Goal: Task Accomplishment & Management: Manage account settings

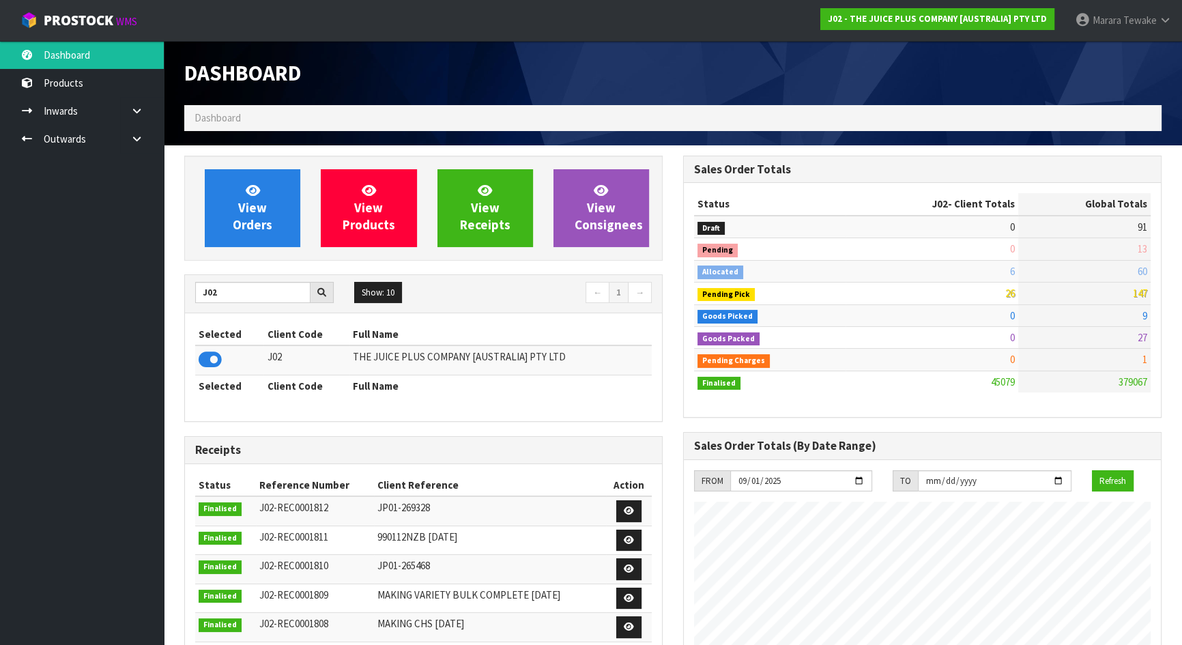
scroll to position [1032, 498]
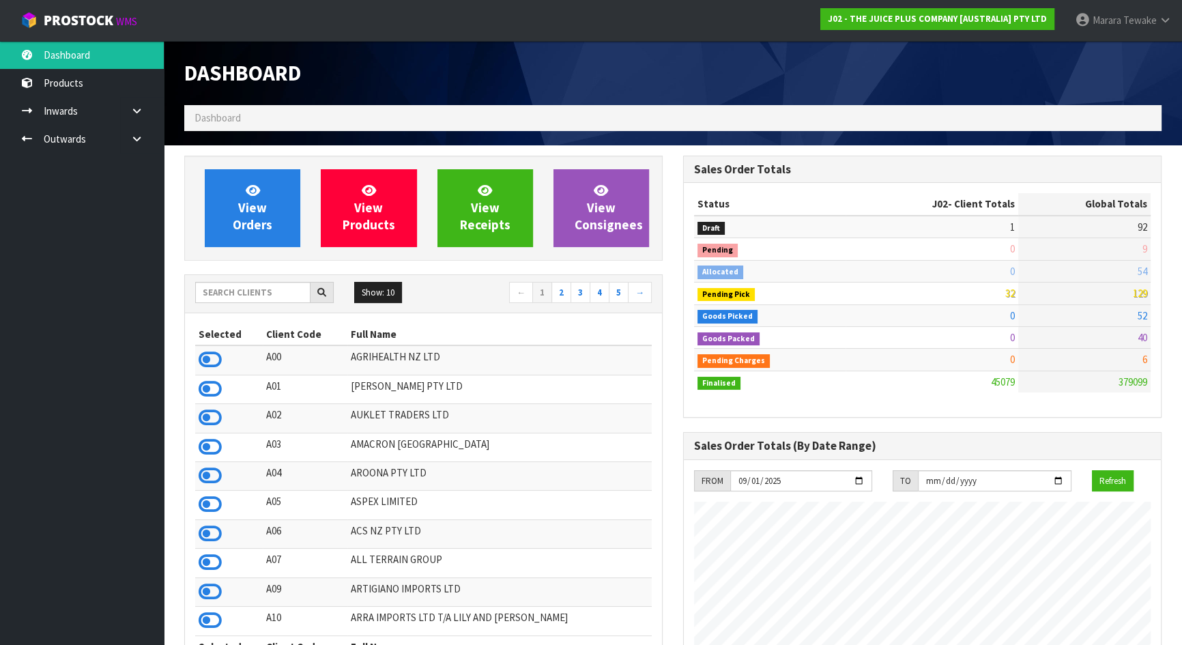
scroll to position [1032, 498]
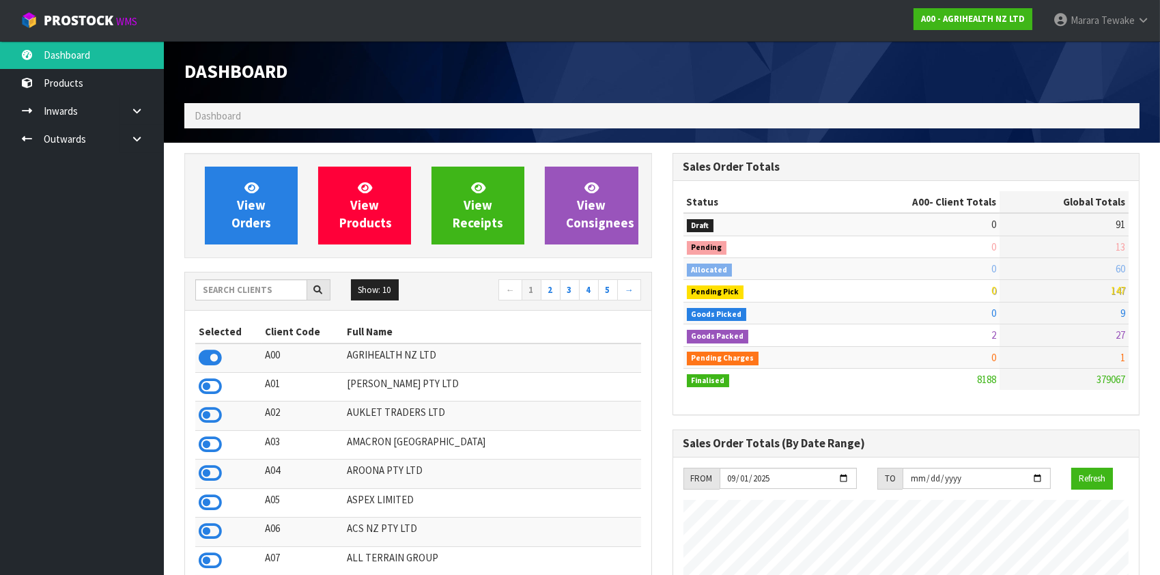
scroll to position [1032, 487]
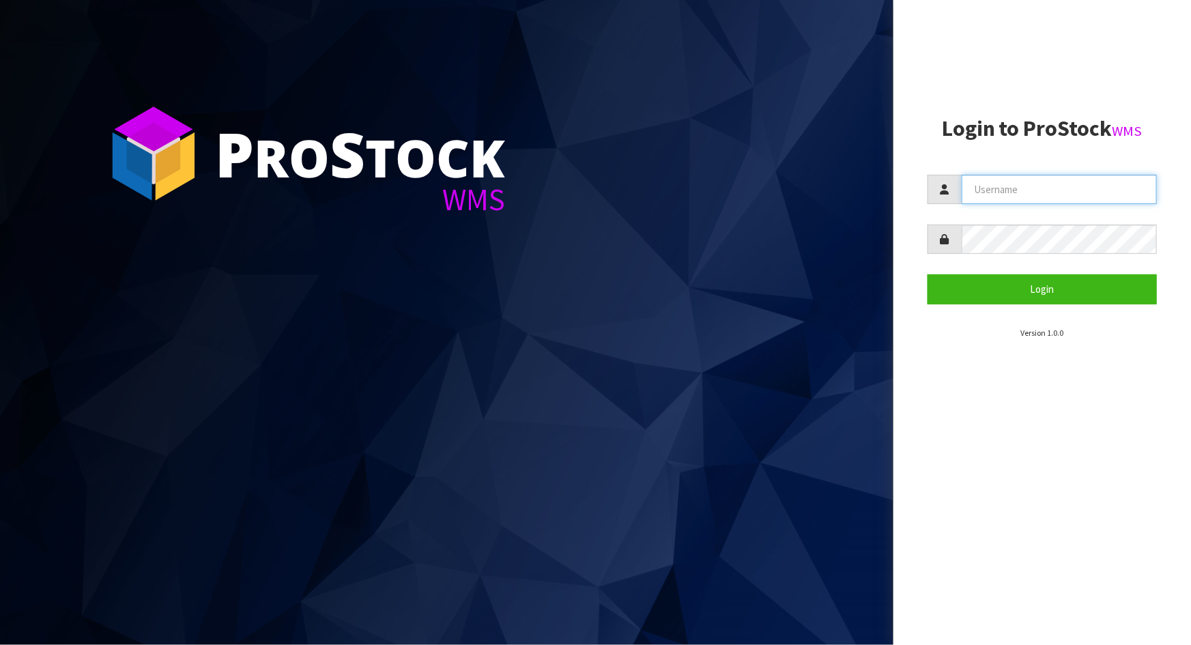
click at [997, 201] on input "text" at bounding box center [1059, 189] width 195 height 29
click at [1105, 188] on input "text" at bounding box center [1059, 189] width 195 height 29
type input "marara"
click at [928, 274] on button "Login" at bounding box center [1042, 288] width 229 height 29
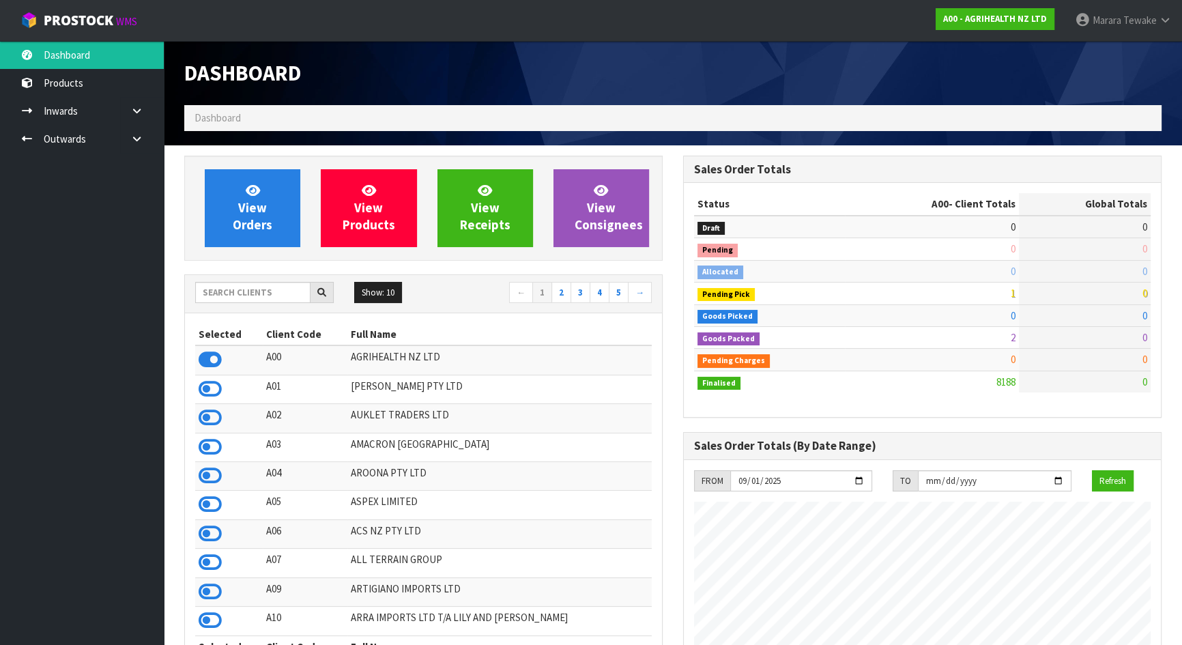
scroll to position [1032, 498]
click at [240, 291] on input "text" at bounding box center [252, 292] width 115 height 21
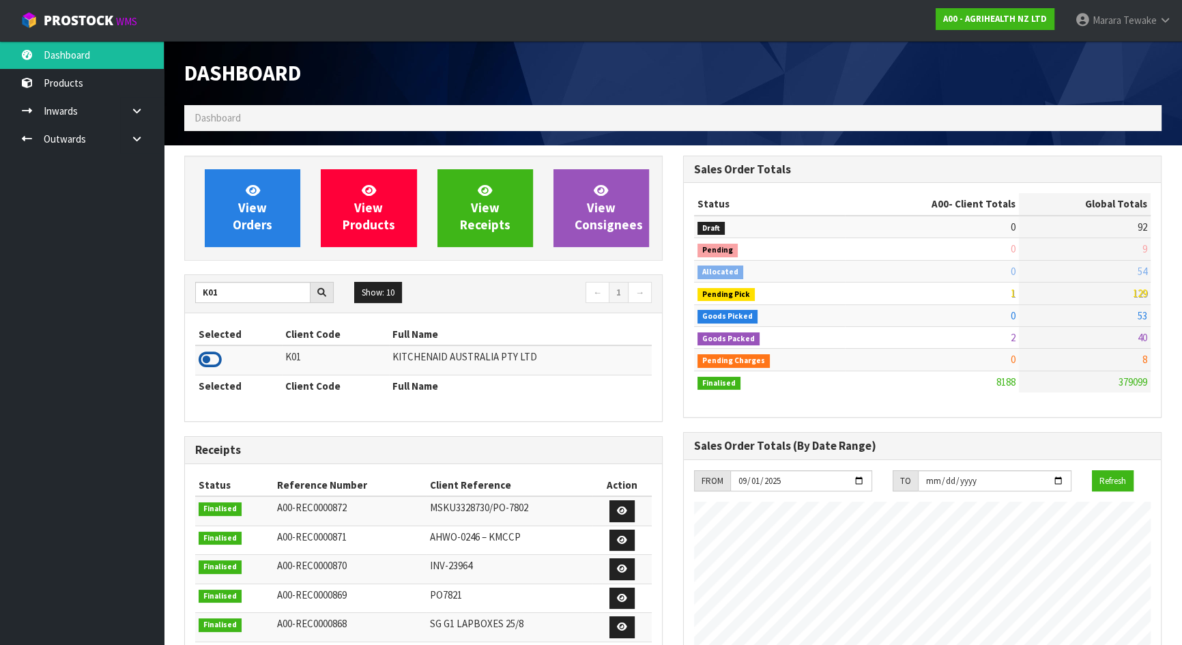
click at [211, 356] on icon at bounding box center [210, 360] width 23 height 20
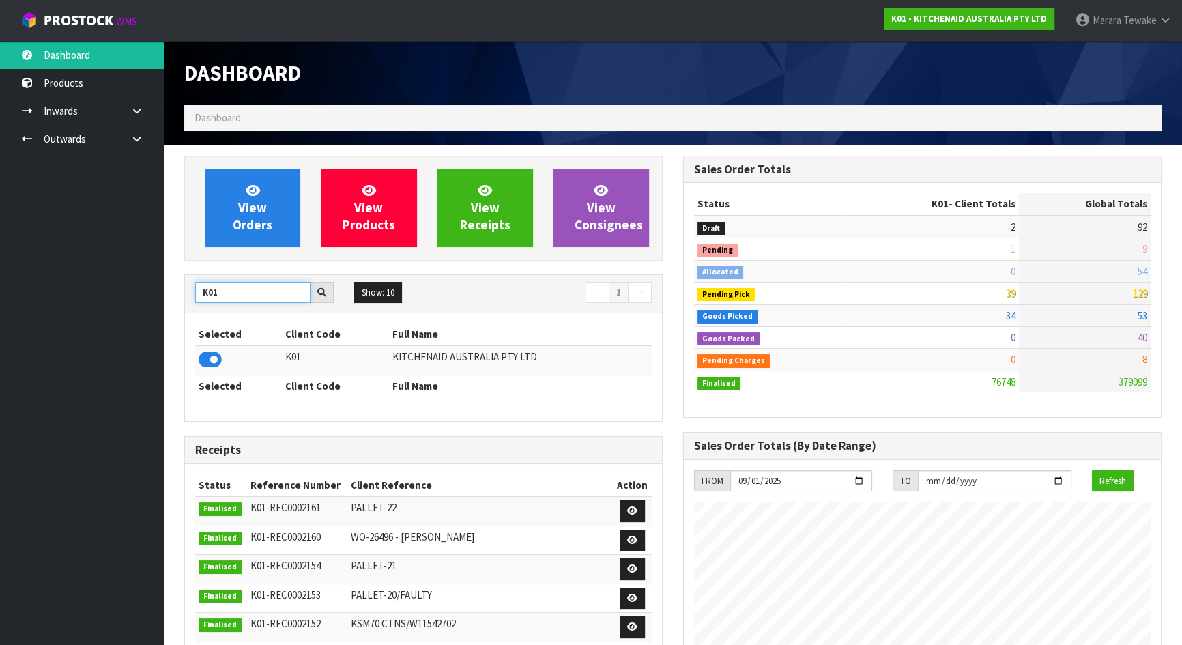
drag, startPoint x: 227, startPoint y: 294, endPoint x: 153, endPoint y: 273, distance: 77.4
click at [158, 274] on body "Toggle navigation ProStock WMS K01 - KITCHENAID AUSTRALIA PTY LTD Marara Tewake…" at bounding box center [591, 322] width 1182 height 645
click at [201, 358] on icon at bounding box center [210, 360] width 23 height 20
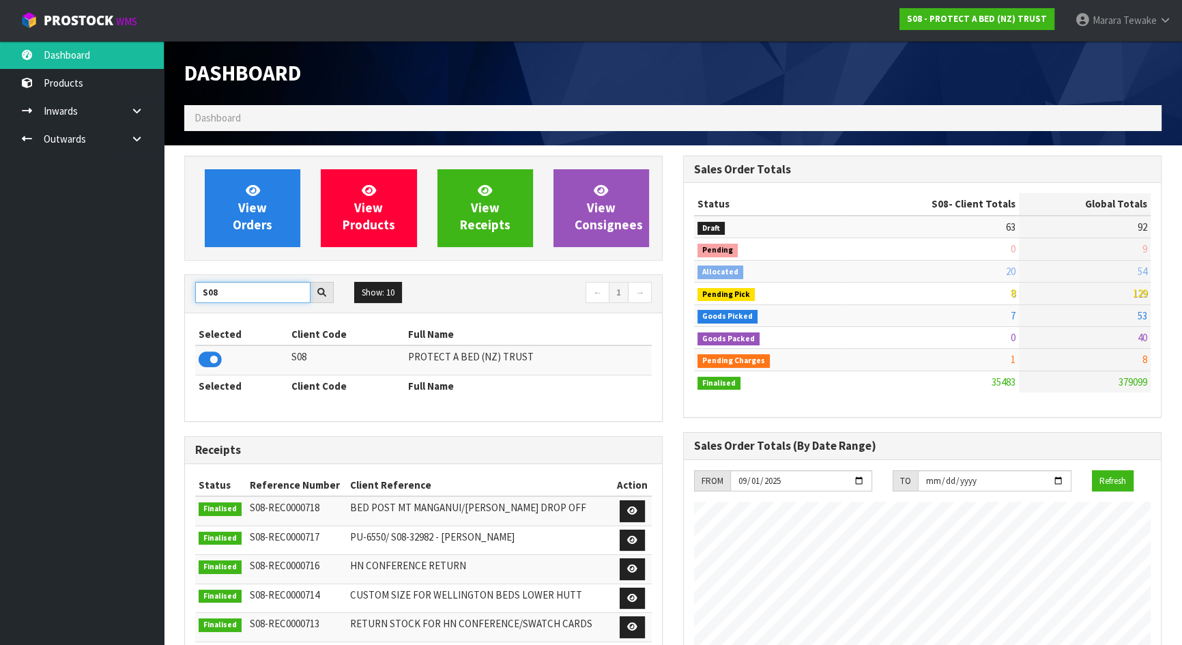
drag, startPoint x: 222, startPoint y: 293, endPoint x: 169, endPoint y: 273, distance: 56.2
click at [174, 276] on div "View Orders View Products View Receipts View Consignees S08 Show: 10 5 10 25 50…" at bounding box center [423, 552] width 499 height 793
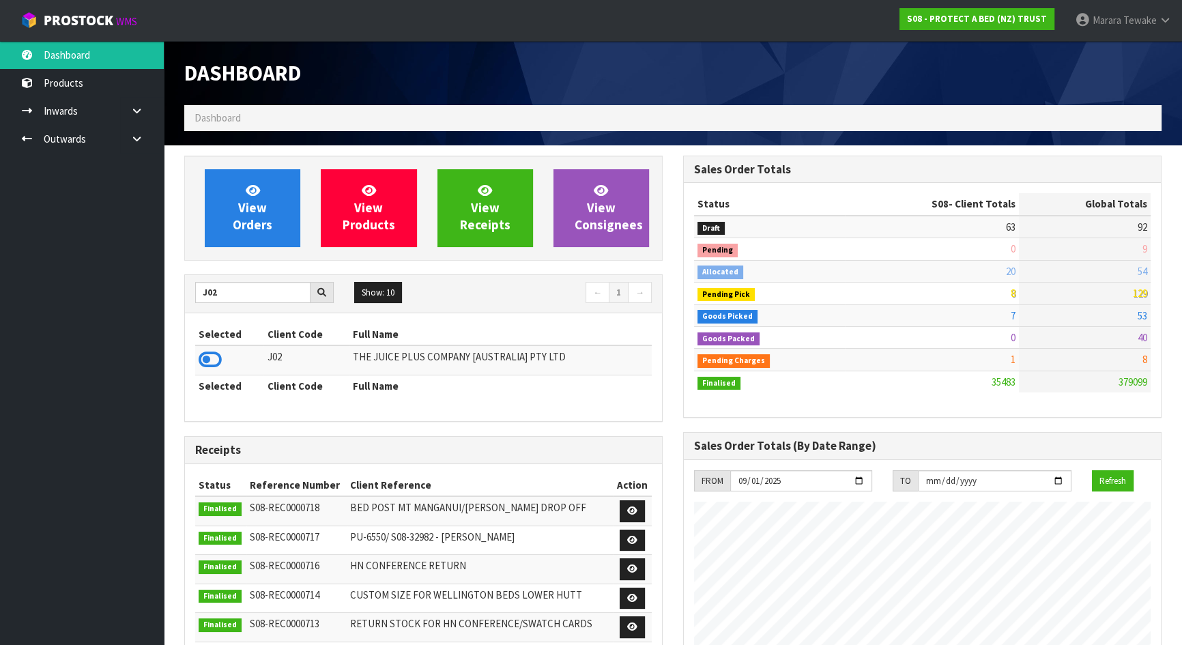
click at [218, 348] on td at bounding box center [229, 359] width 68 height 29
click at [212, 362] on icon at bounding box center [210, 360] width 23 height 20
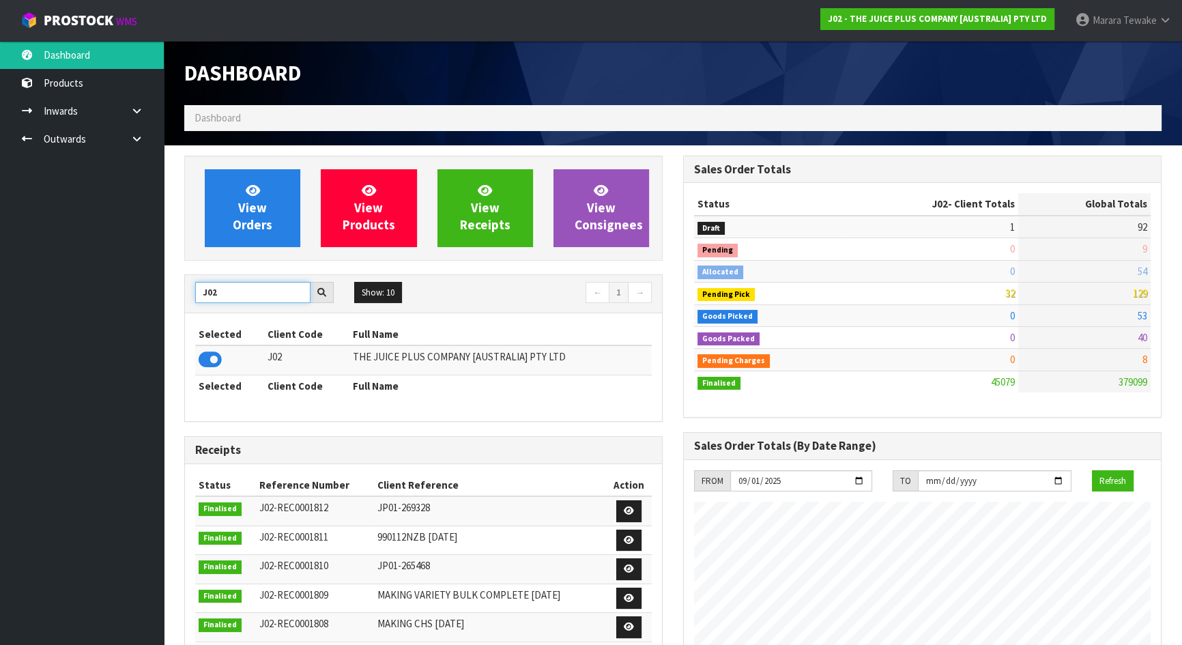
drag, startPoint x: 234, startPoint y: 287, endPoint x: 147, endPoint y: 287, distance: 86.7
click at [147, 287] on body "Toggle navigation ProStock WMS J02 - THE JUICE PLUS COMPANY [AUSTRALIA] PTY LTD…" at bounding box center [591, 322] width 1182 height 645
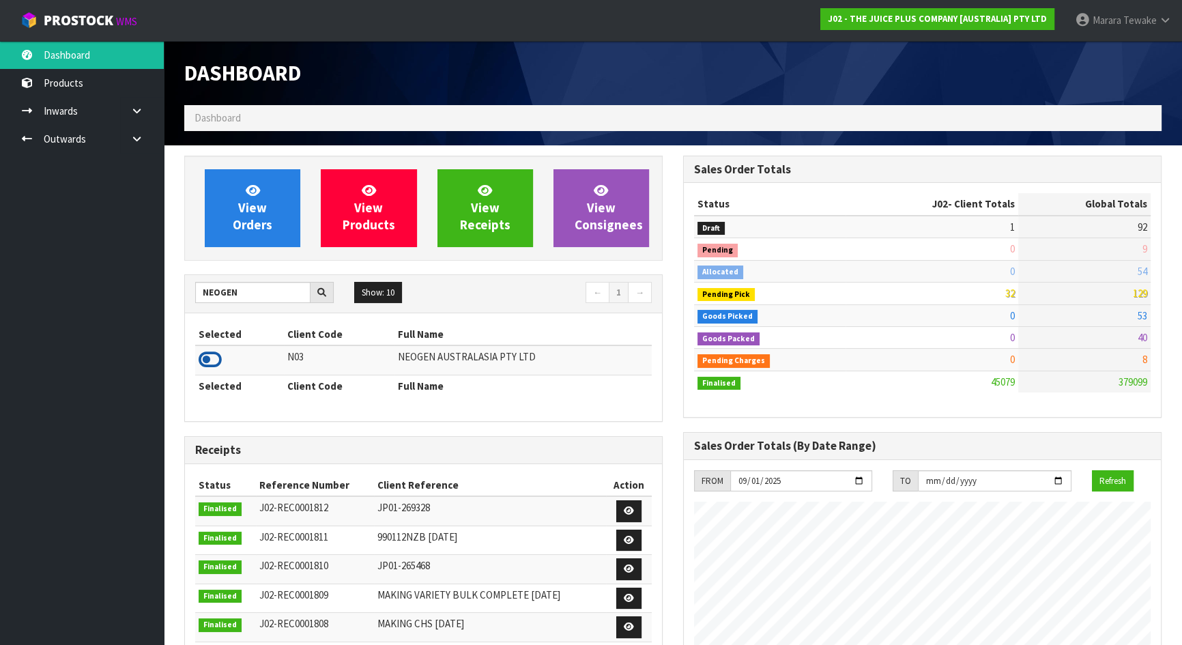
click at [210, 355] on icon at bounding box center [210, 360] width 23 height 20
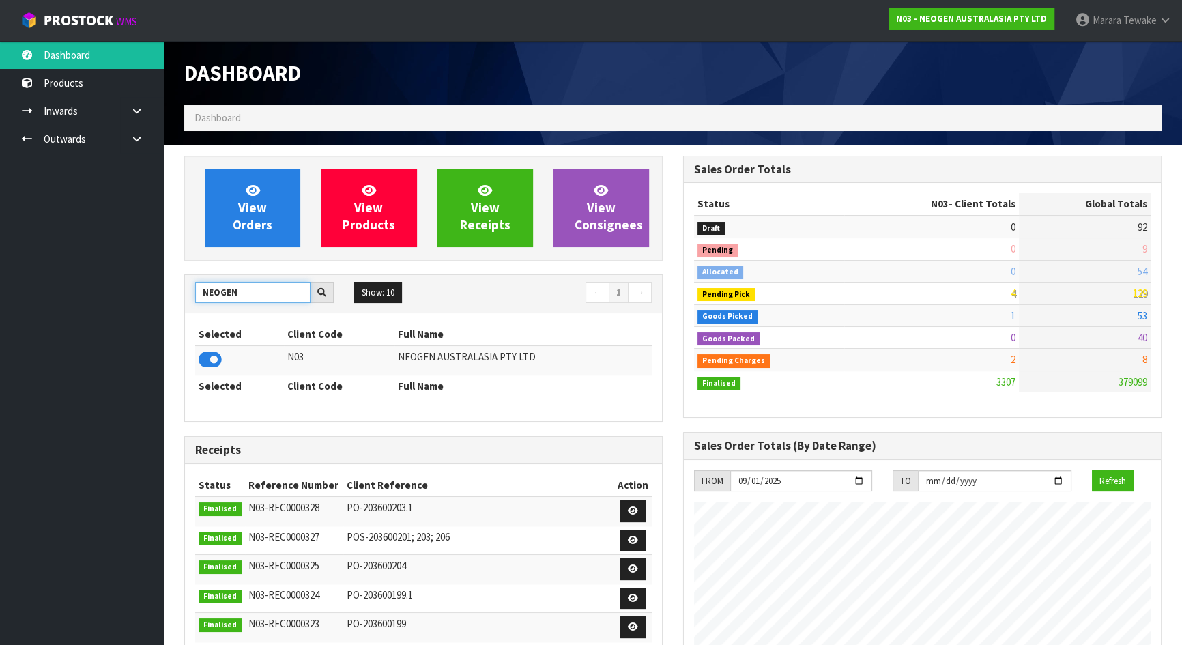
drag, startPoint x: 271, startPoint y: 288, endPoint x: 67, endPoint y: 311, distance: 205.4
click at [69, 311] on body "Toggle navigation ProStock WMS N03 - NEOGEN AUSTRALASIA PTY LTD Marara Tewake L…" at bounding box center [591, 322] width 1182 height 645
type input "NERO"
click at [203, 362] on icon at bounding box center [210, 360] width 23 height 20
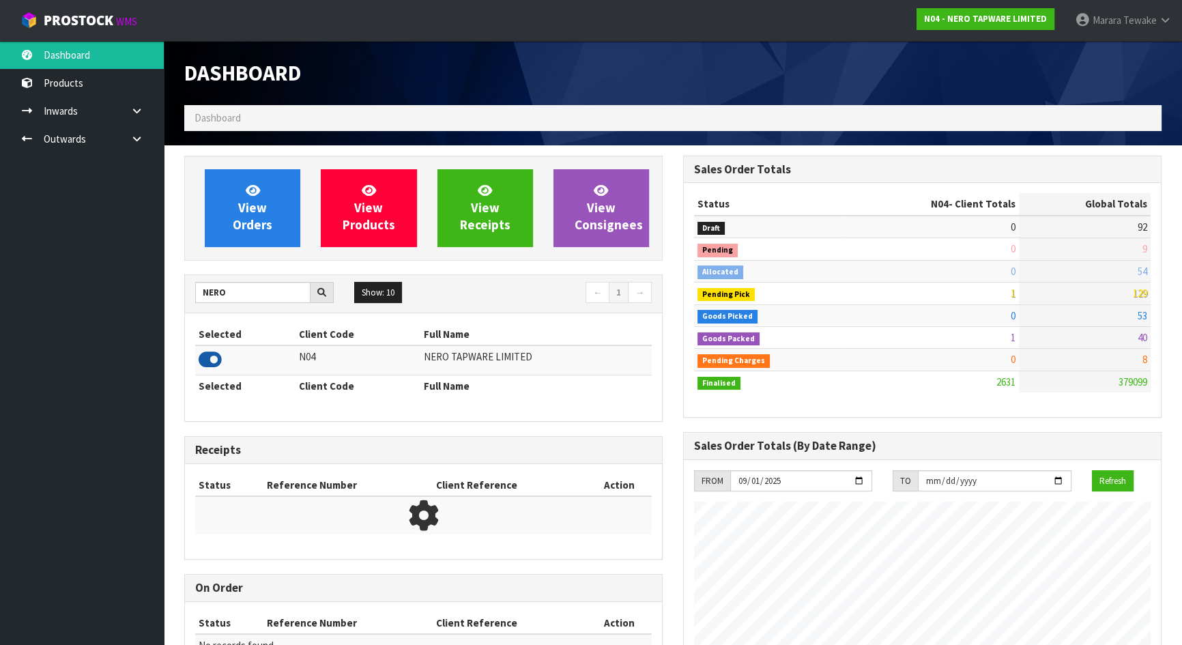
scroll to position [1076, 498]
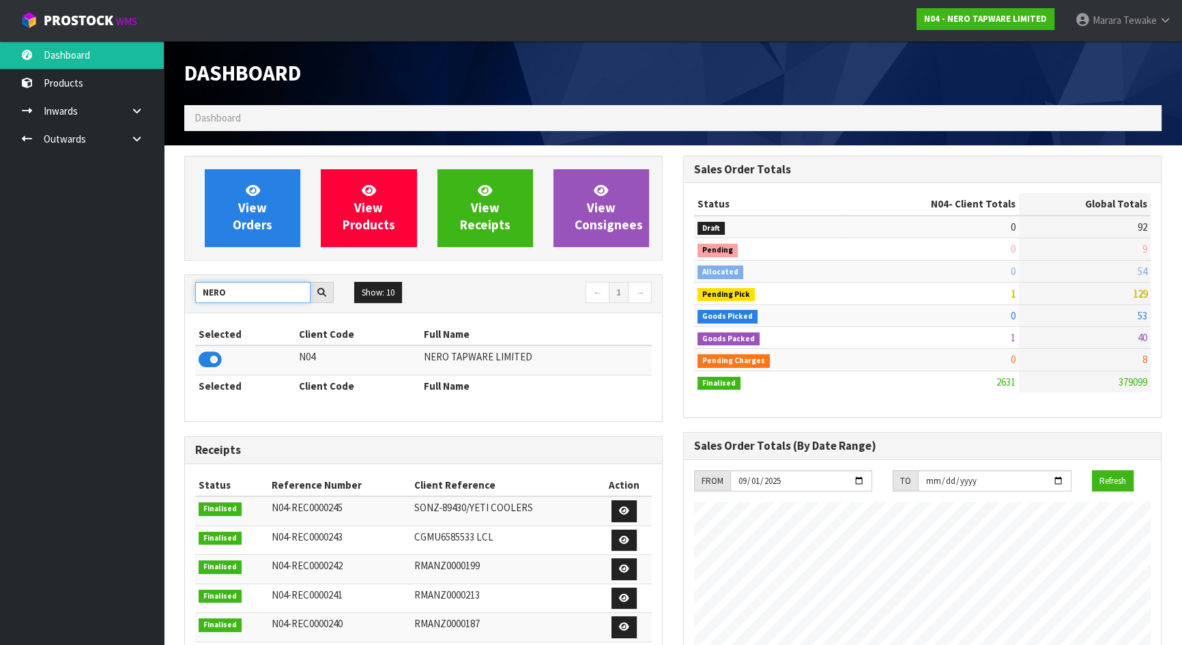
drag, startPoint x: 225, startPoint y: 293, endPoint x: 175, endPoint y: 285, distance: 50.4
click at [182, 285] on div "View Orders View Products View Receipts View Consignees NERO Show: 10 5 10 25 5…" at bounding box center [423, 552] width 499 height 793
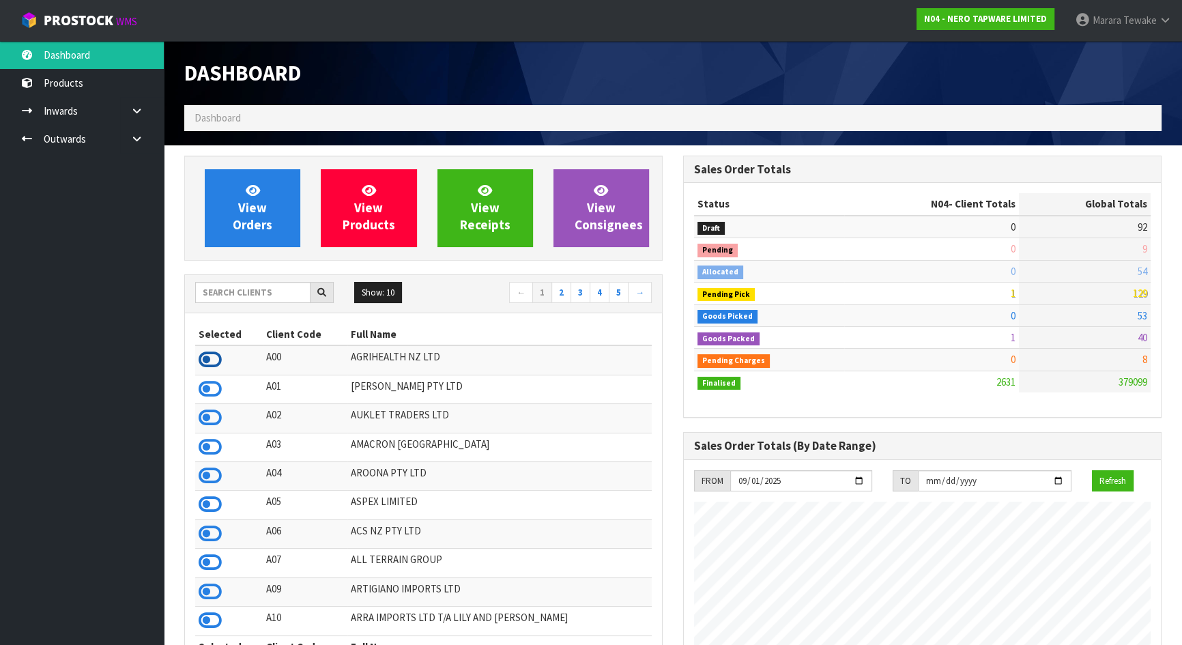
click at [205, 355] on icon at bounding box center [210, 360] width 23 height 20
click at [252, 292] on input "text" at bounding box center [252, 292] width 115 height 21
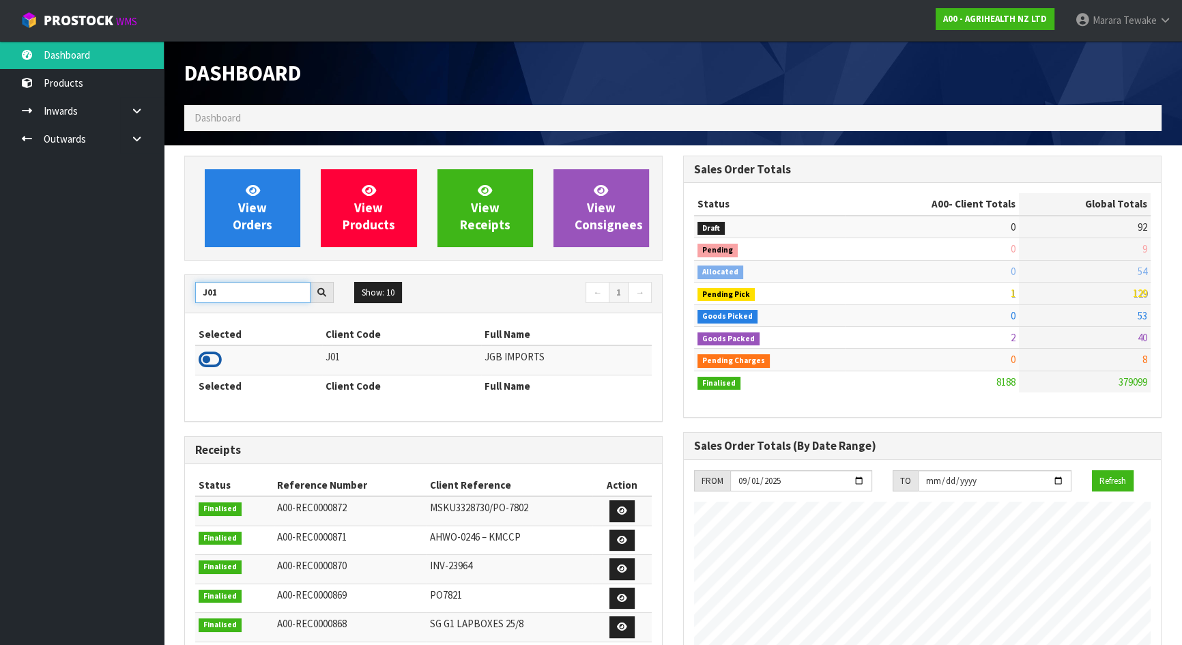
type input "J01"
click at [201, 360] on icon at bounding box center [210, 360] width 23 height 20
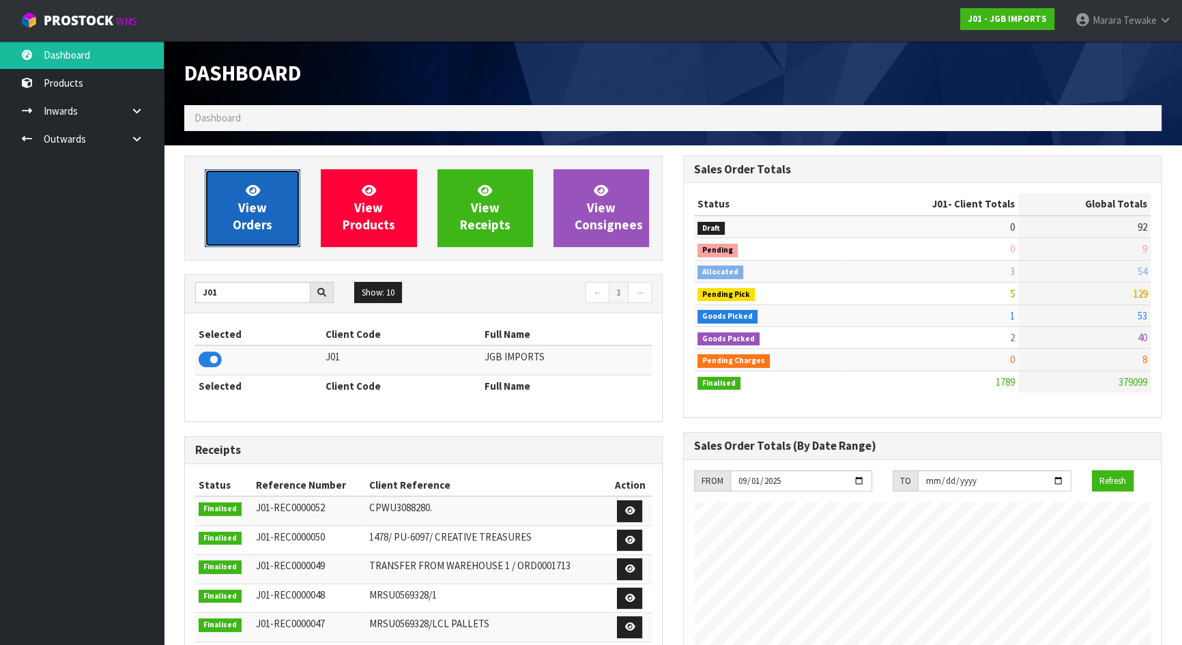
click at [266, 198] on link "View Orders" at bounding box center [253, 208] width 96 height 78
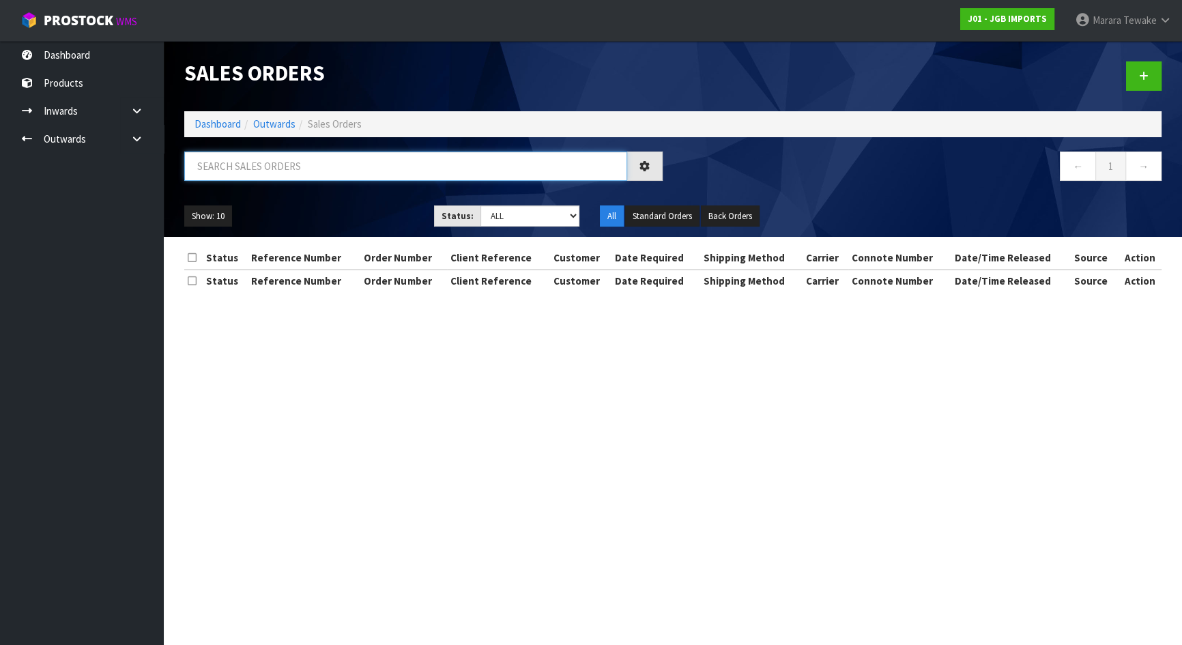
click at [291, 170] on input "text" at bounding box center [405, 166] width 443 height 29
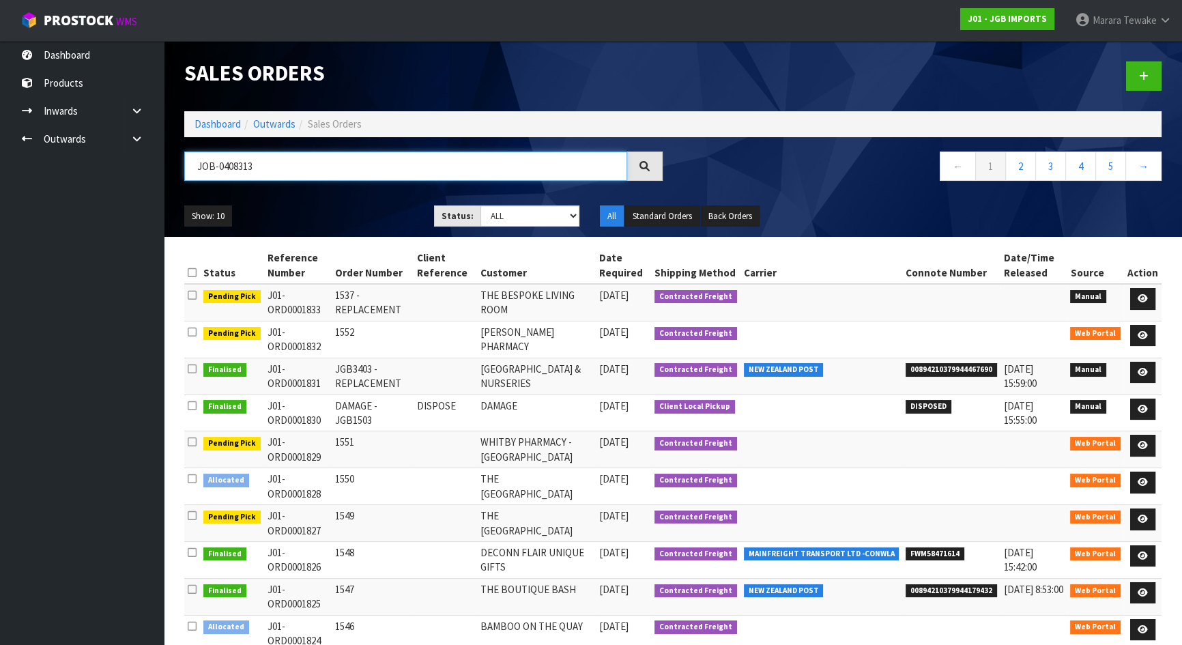
type input "JOB-0408313"
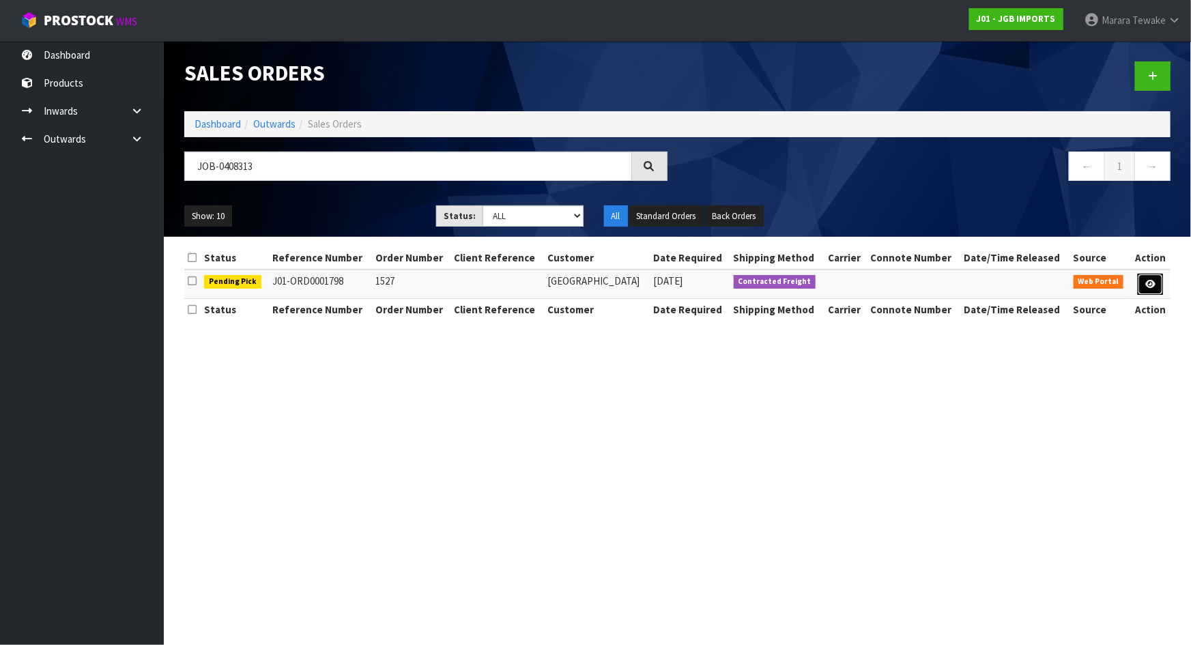
click at [1152, 275] on link at bounding box center [1150, 285] width 25 height 22
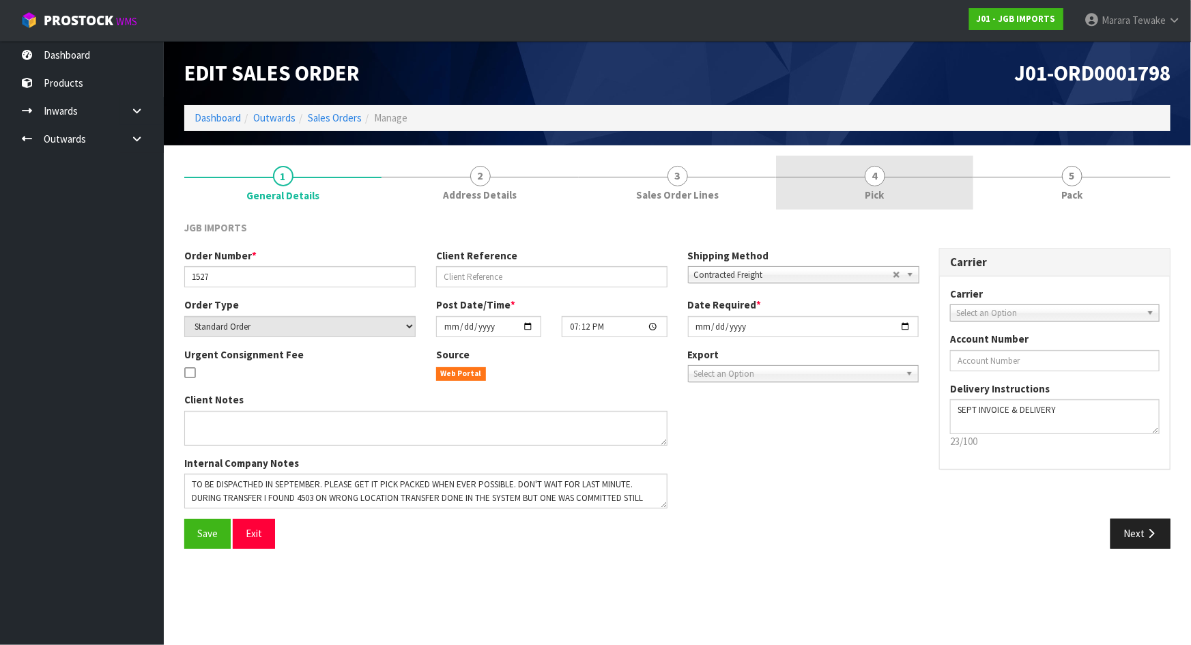
click at [928, 171] on link "4 Pick" at bounding box center [874, 183] width 197 height 54
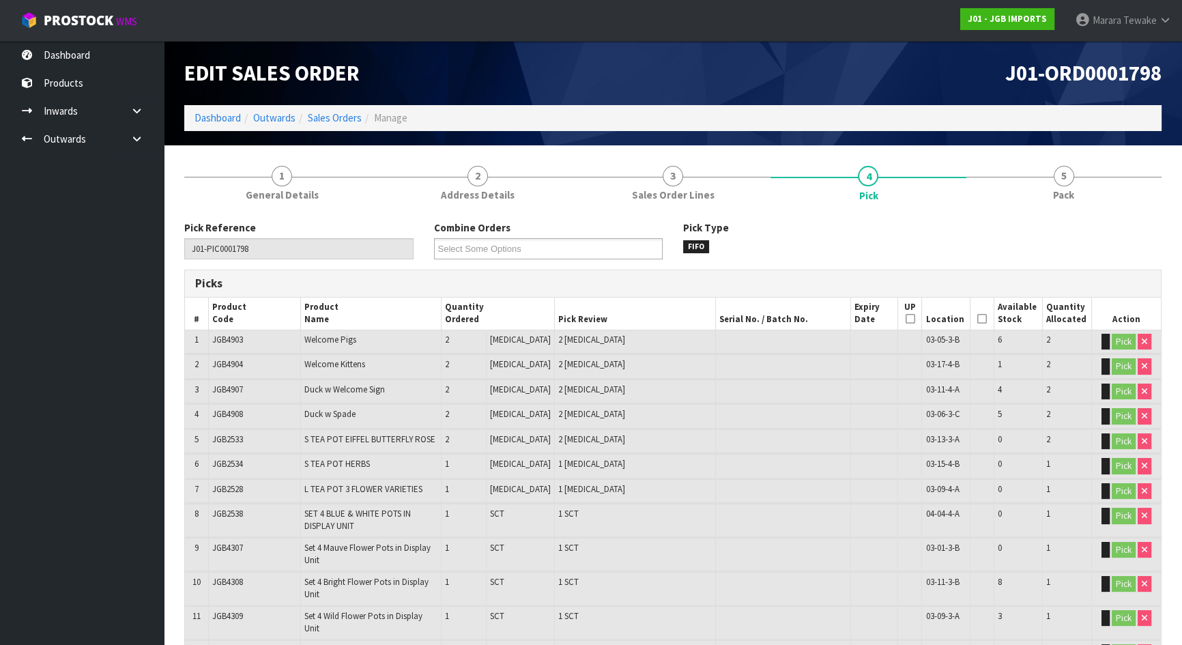
click at [980, 319] on icon at bounding box center [983, 319] width 10 height 1
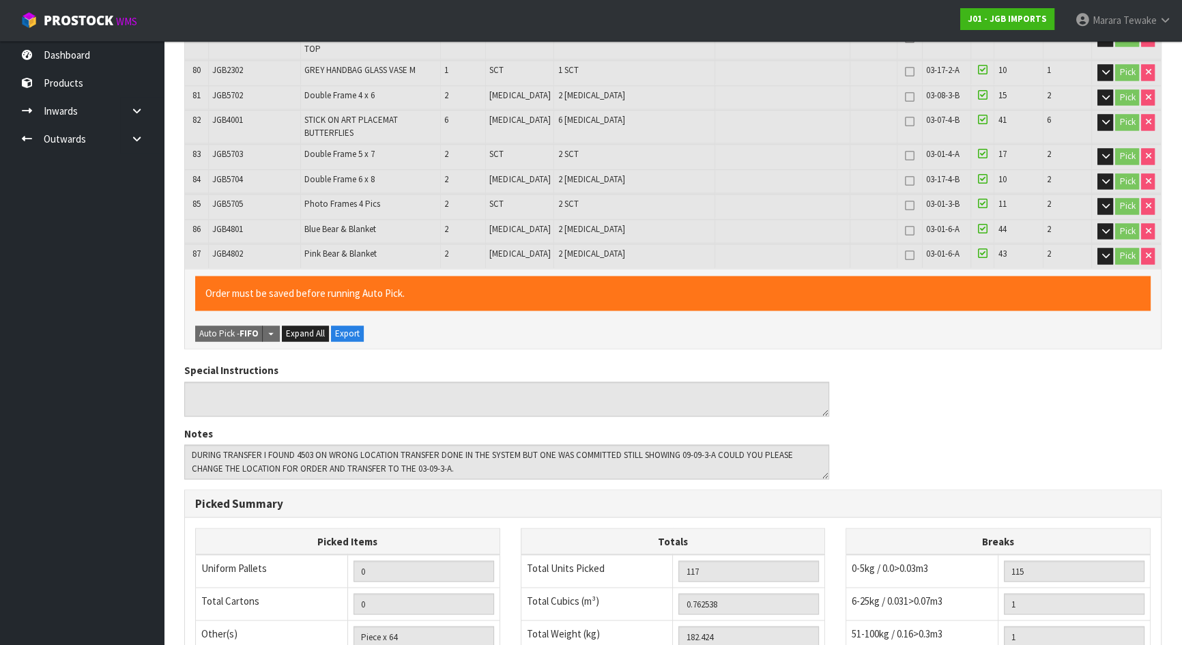
scroll to position [2903, 0]
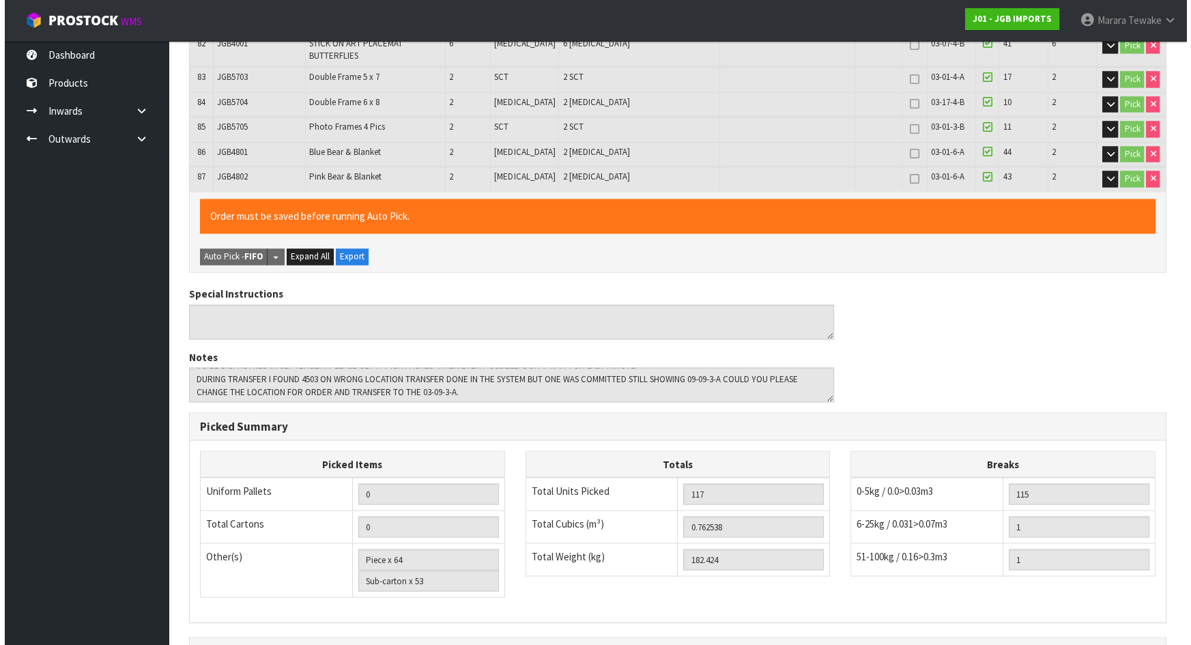
scroll to position [0, 0]
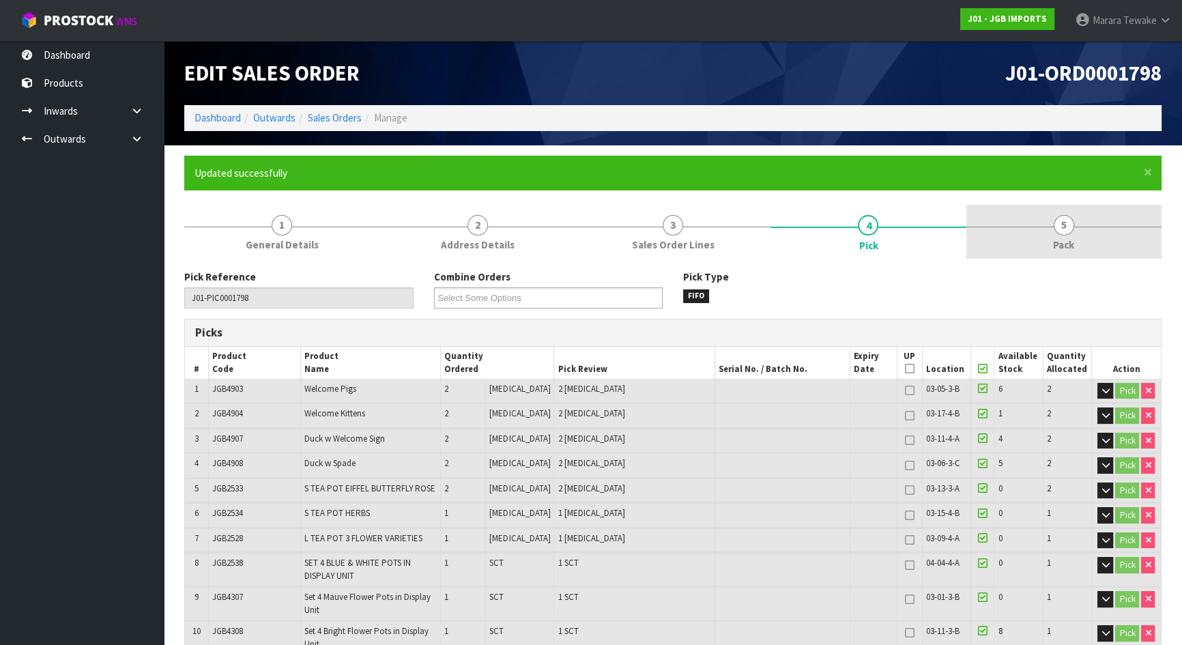
click at [1092, 224] on link "5 Pack" at bounding box center [1064, 232] width 195 height 54
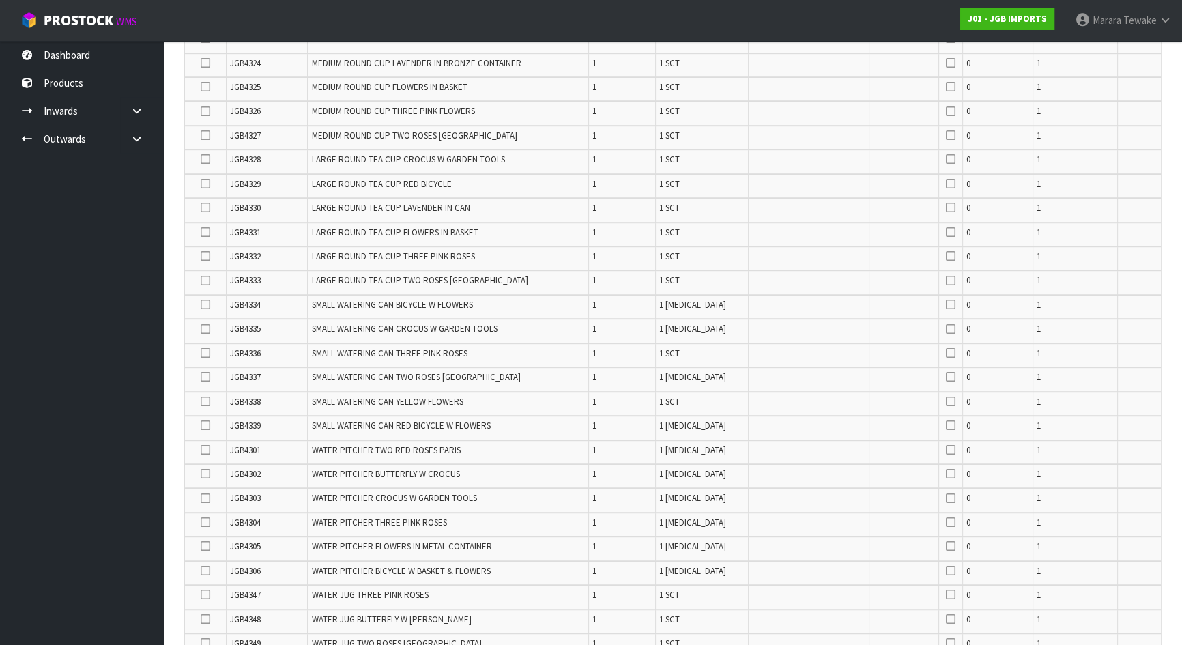
scroll to position [223, 0]
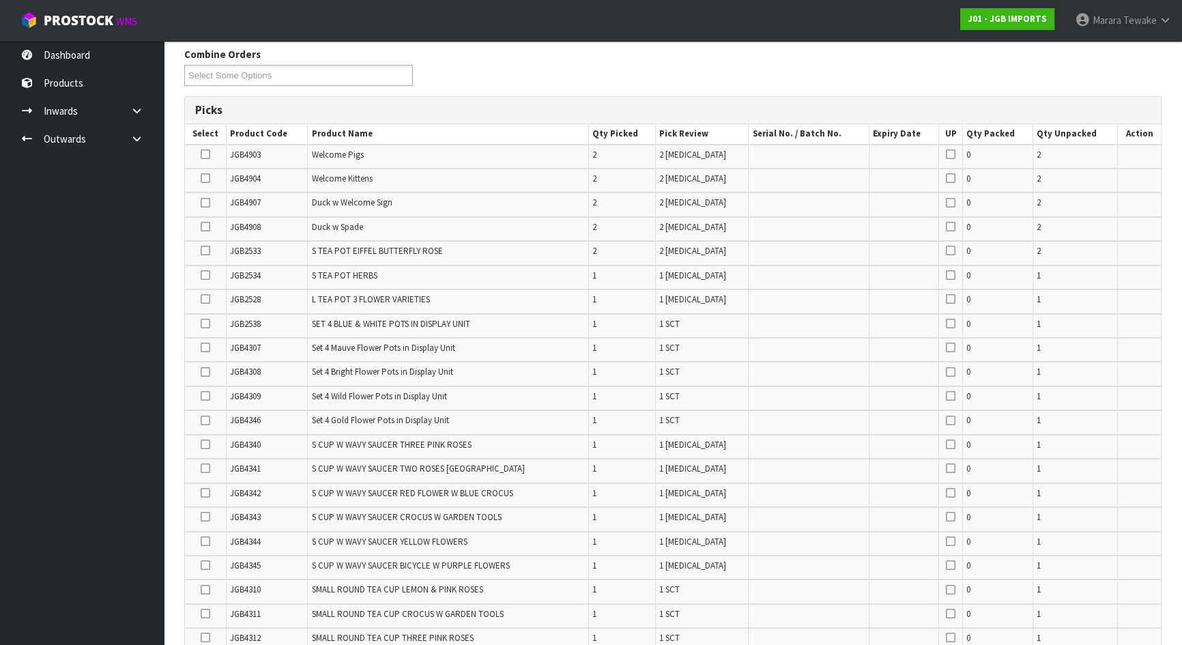
click at [202, 324] on icon at bounding box center [206, 324] width 10 height 1
click at [0, 0] on input "checkbox" at bounding box center [0, 0] width 0 height 0
click at [205, 347] on icon at bounding box center [206, 347] width 10 height 1
click at [0, 0] on input "checkbox" at bounding box center [0, 0] width 0 height 0
click at [204, 396] on icon at bounding box center [206, 396] width 10 height 1
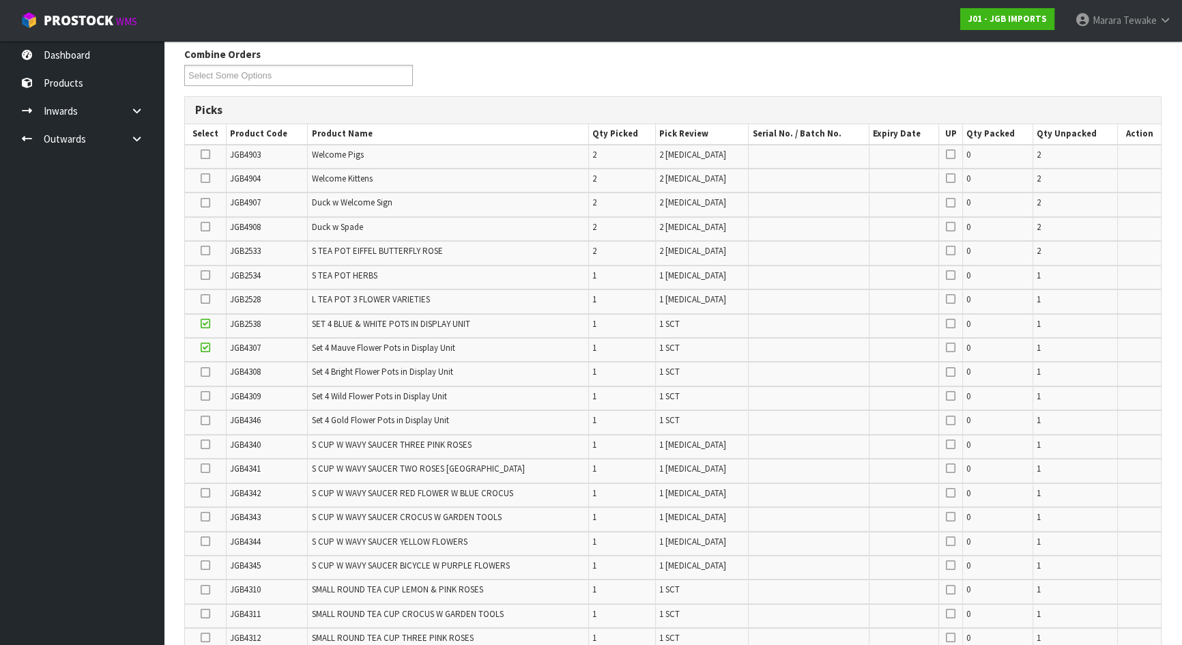
click at [0, 0] on input "checkbox" at bounding box center [0, 0] width 0 height 0
click at [208, 372] on icon at bounding box center [206, 372] width 10 height 1
click at [0, 0] on input "checkbox" at bounding box center [0, 0] width 0 height 0
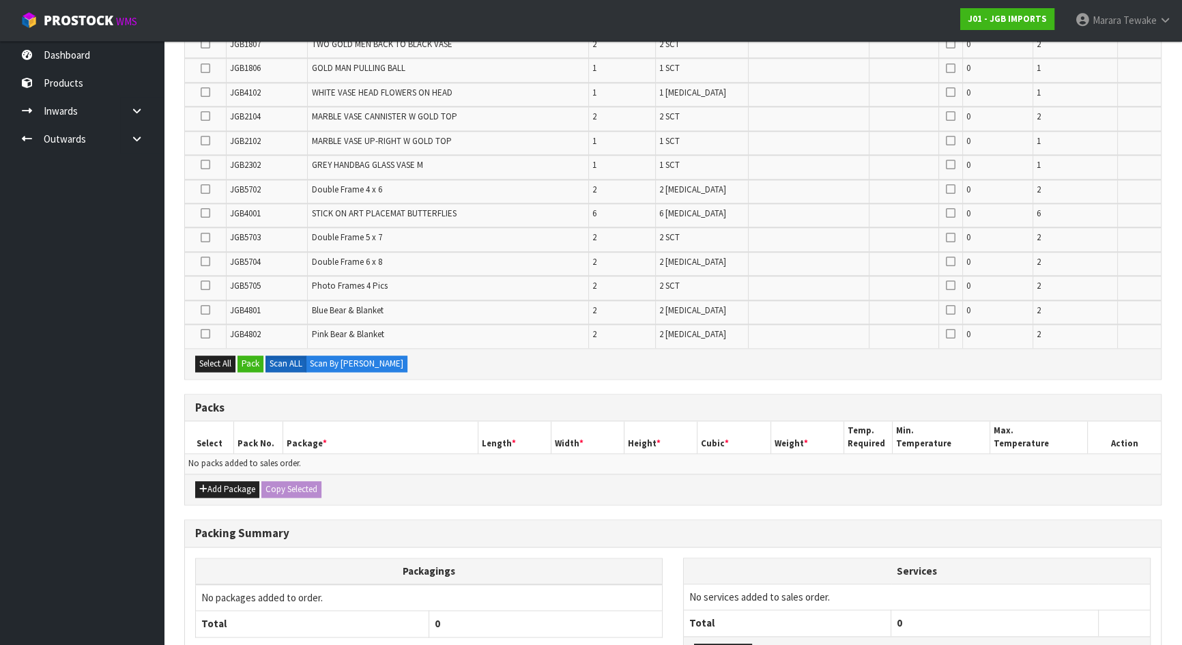
click at [208, 328] on label at bounding box center [206, 334] width 10 height 12
click at [0, 0] on input "checkbox" at bounding box center [0, 0] width 0 height 0
click at [205, 310] on icon at bounding box center [206, 310] width 10 height 1
click at [0, 0] on input "checkbox" at bounding box center [0, 0] width 0 height 0
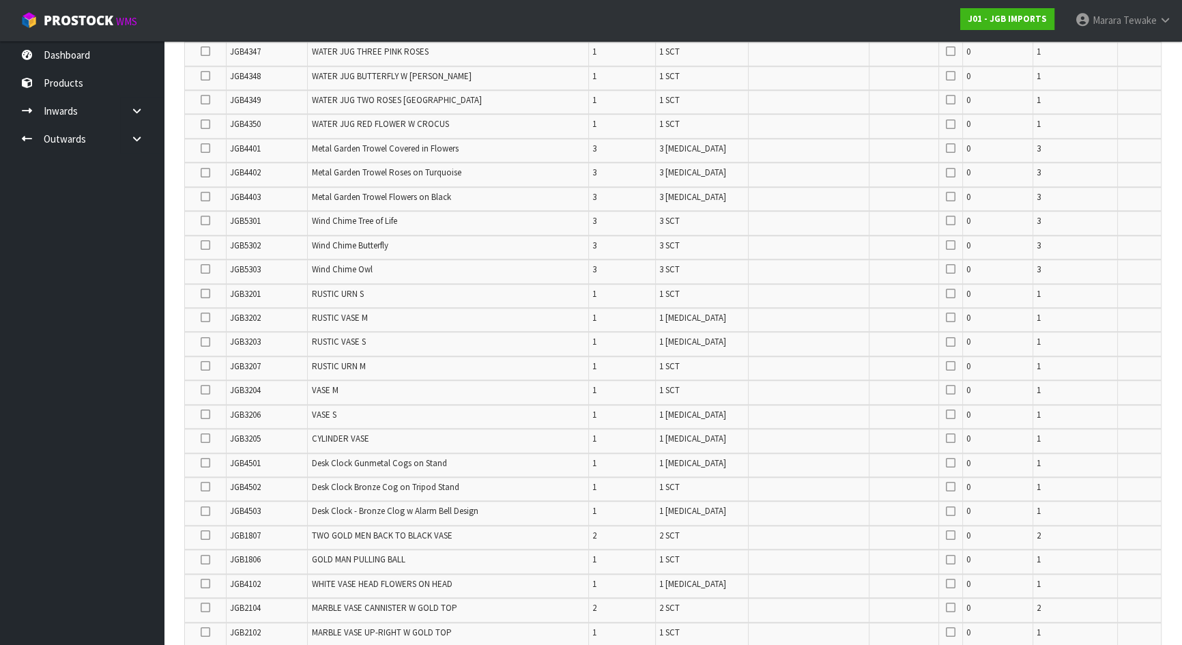
scroll to position [1626, 0]
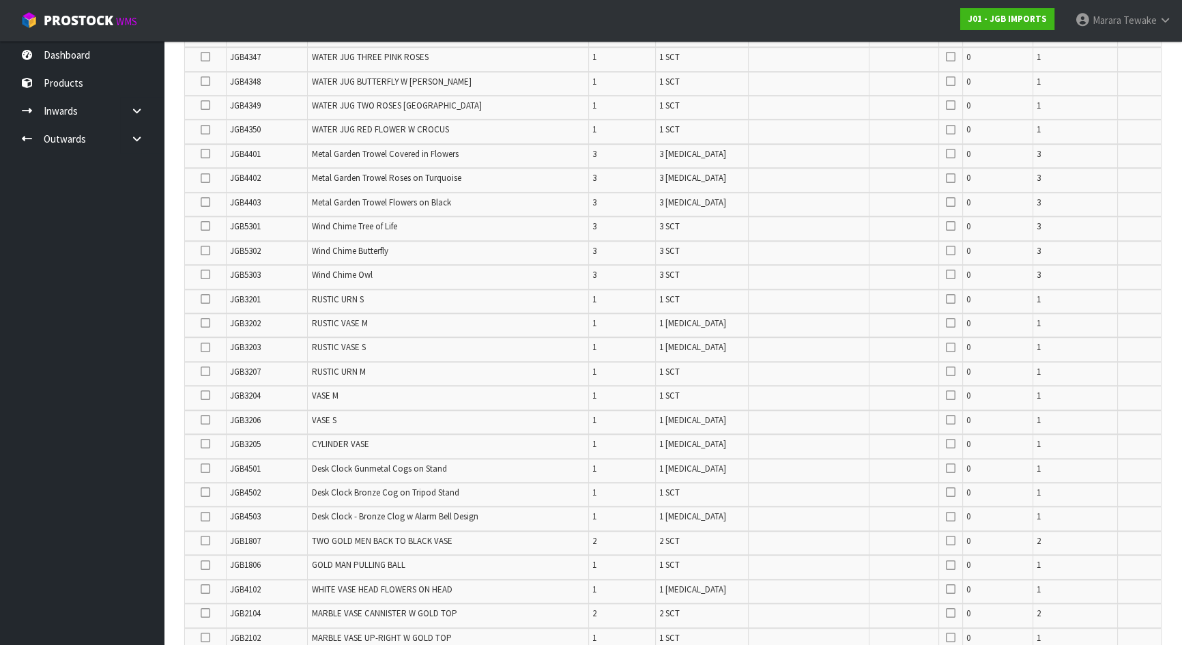
click at [206, 541] on icon at bounding box center [206, 541] width 10 height 1
click at [0, 0] on input "checkbox" at bounding box center [0, 0] width 0 height 0
click at [204, 226] on icon at bounding box center [206, 226] width 10 height 1
click at [0, 0] on input "checkbox" at bounding box center [0, 0] width 0 height 0
click at [205, 245] on label at bounding box center [206, 251] width 10 height 12
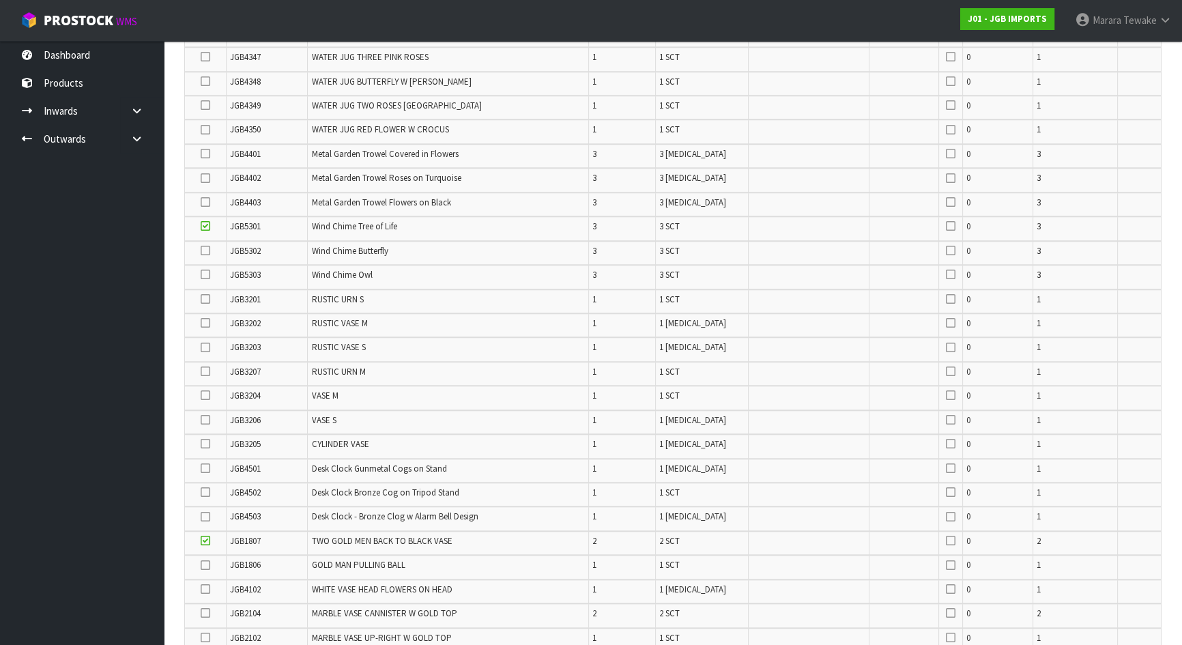
click at [0, 0] on input "checkbox" at bounding box center [0, 0] width 0 height 0
click at [207, 274] on icon at bounding box center [206, 274] width 10 height 1
click at [0, 0] on input "checkbox" at bounding box center [0, 0] width 0 height 0
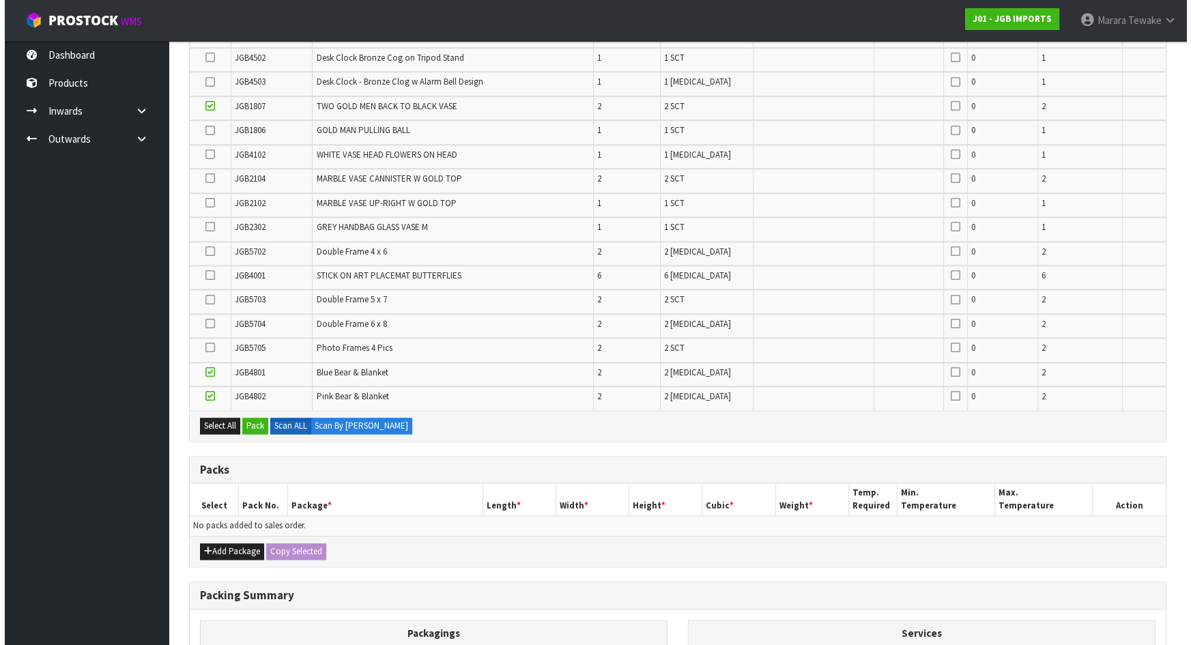
scroll to position [2221, 0]
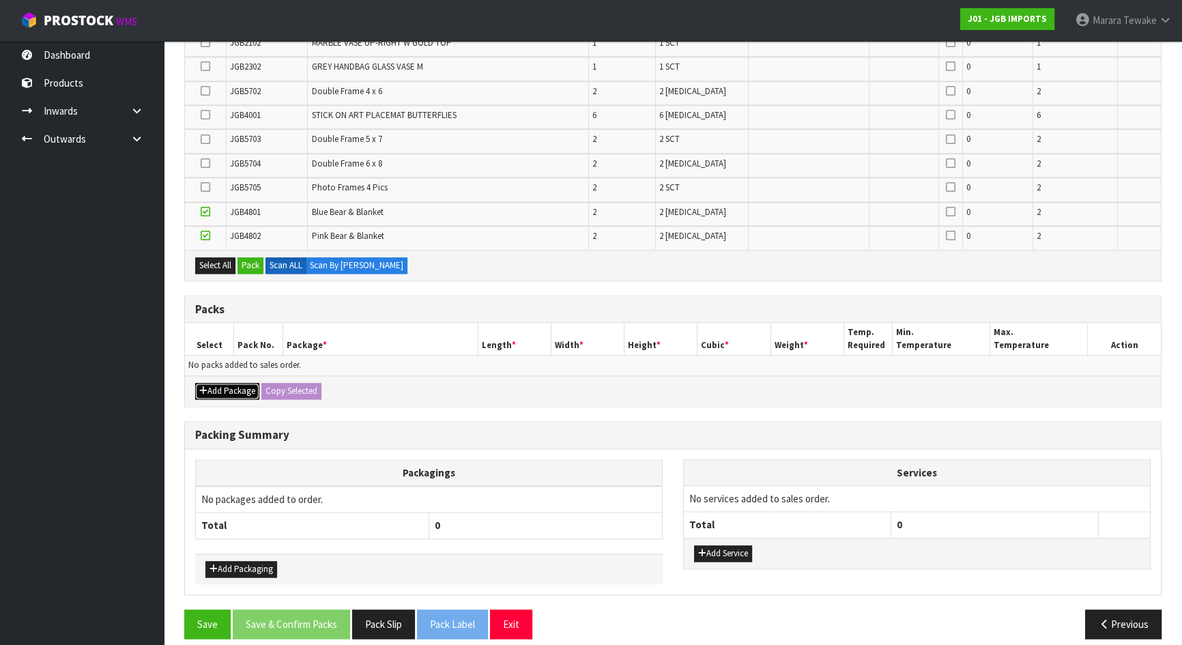
click at [244, 383] on button "Add Package" at bounding box center [227, 391] width 64 height 16
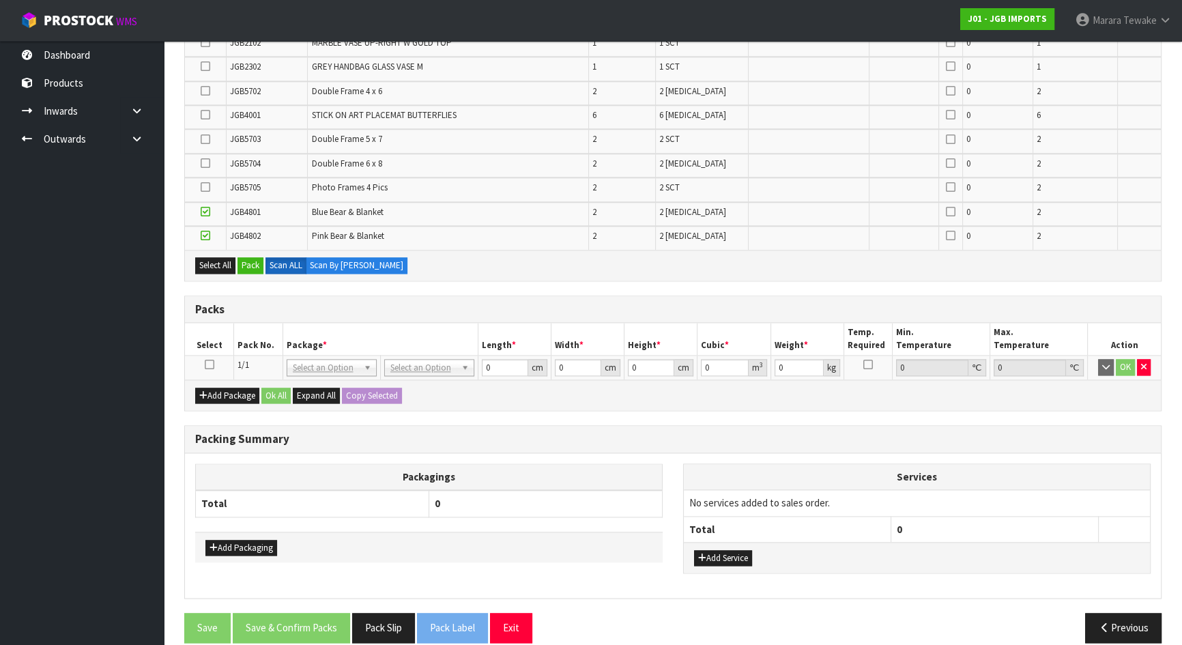
click at [212, 365] on icon at bounding box center [210, 365] width 10 height 1
click at [256, 257] on button "Pack" at bounding box center [251, 265] width 26 height 16
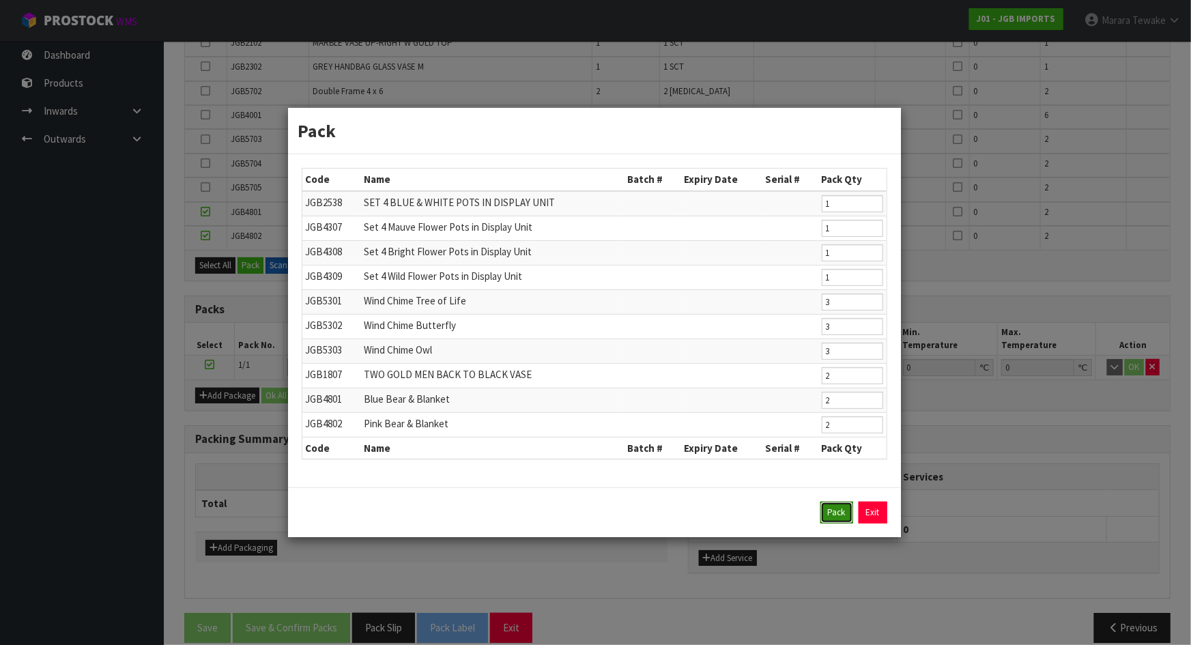
click at [839, 513] on button "Pack" at bounding box center [837, 513] width 33 height 22
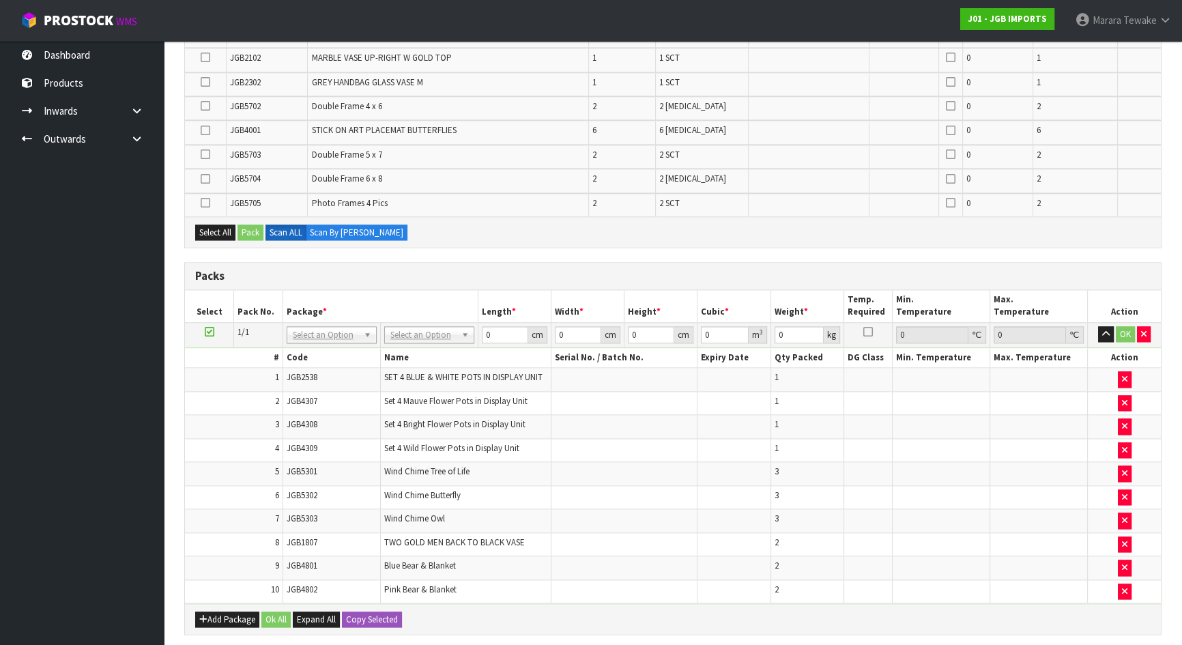
scroll to position [2215, 0]
